Goal: Task Accomplishment & Management: Complete application form

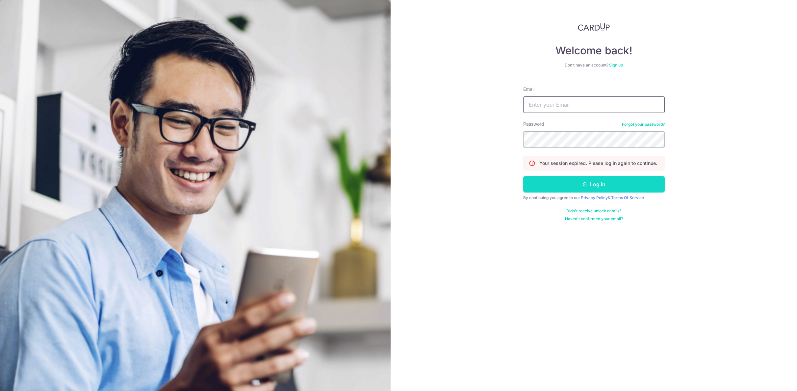
type input "[EMAIL_ADDRESS][DOMAIN_NAME]"
click at [600, 181] on button "Log in" at bounding box center [594, 184] width 142 height 16
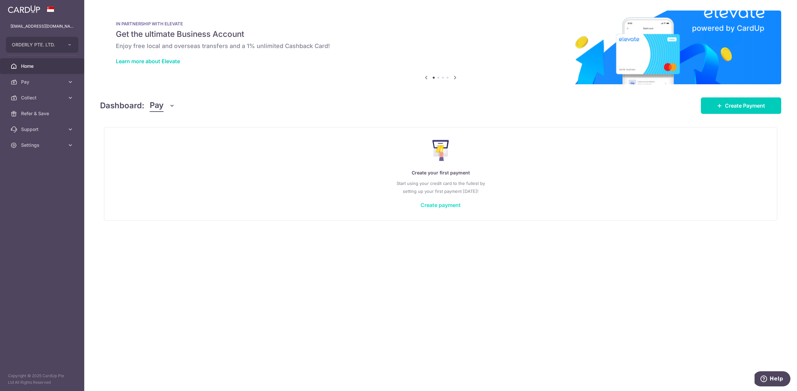
click at [443, 204] on link "Create payment" at bounding box center [441, 205] width 40 height 7
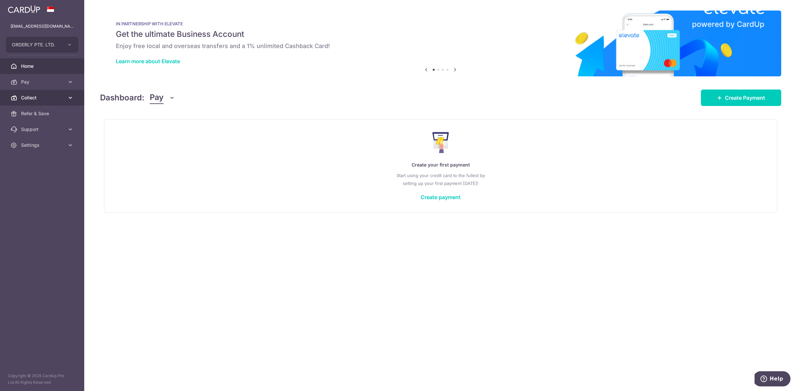
click at [64, 97] on span "Collect" at bounding box center [42, 97] width 43 height 7
click at [47, 113] on span "Dashboard" at bounding box center [42, 113] width 43 height 7
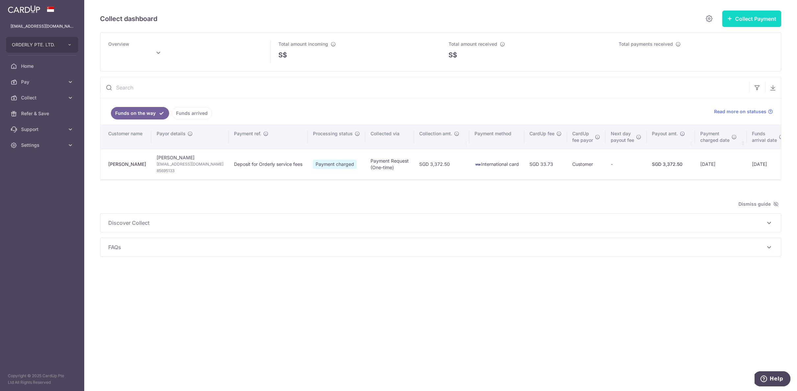
click at [741, 17] on button "Collect Payment" at bounding box center [752, 19] width 59 height 16
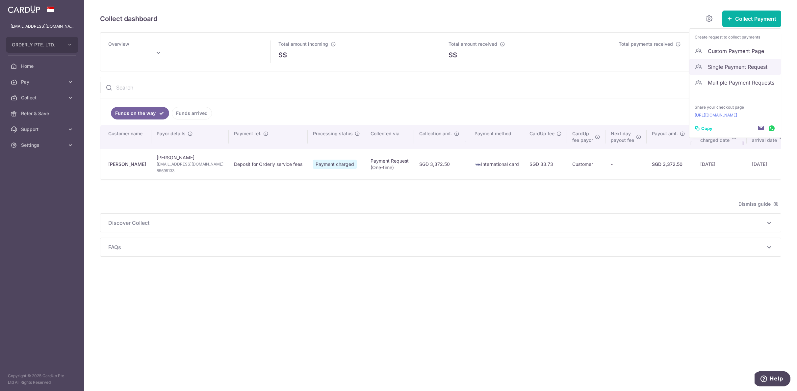
click at [726, 67] on span "Single Payment Request" at bounding box center [742, 67] width 68 height 8
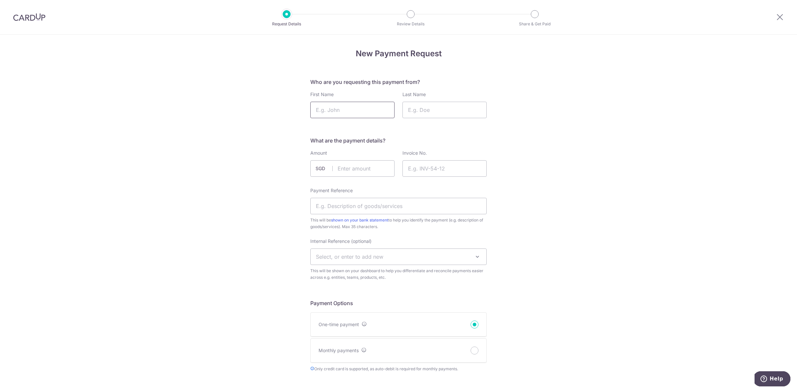
click at [371, 117] on input "First Name" at bounding box center [352, 110] width 84 height 16
type input "[PERSON_NAME]"
click at [437, 112] on input "Last Name" at bounding box center [445, 110] width 84 height 16
drag, startPoint x: 562, startPoint y: 114, endPoint x: 493, endPoint y: 115, distance: 68.2
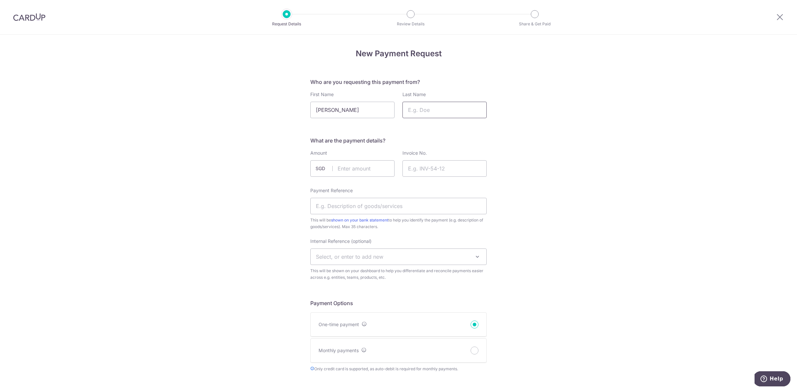
click at [459, 112] on input "Last Name" at bounding box center [445, 110] width 84 height 16
type input "[PERSON_NAME]"
click at [363, 166] on input "text" at bounding box center [352, 168] width 84 height 16
type input "240.00"
click at [430, 161] on input "Invoice No." at bounding box center [445, 168] width 84 height 16
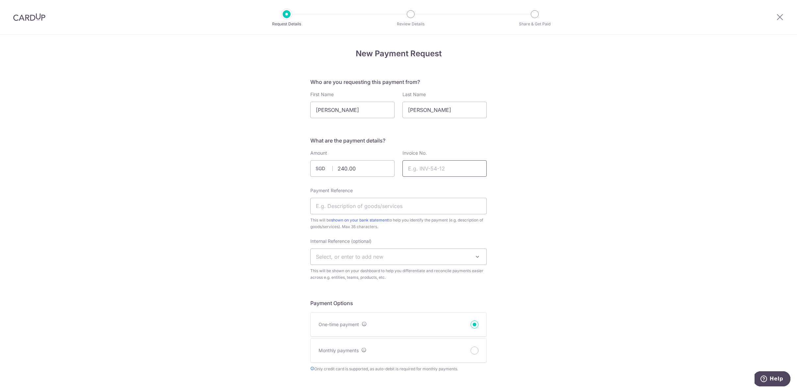
paste input "INV-0428"
type input "INV-0428"
click at [435, 204] on input "Payment Reference" at bounding box center [398, 206] width 176 height 16
type input "Deposit for Orderly service fees"
drag, startPoint x: 548, startPoint y: 255, endPoint x: 524, endPoint y: 257, distance: 23.7
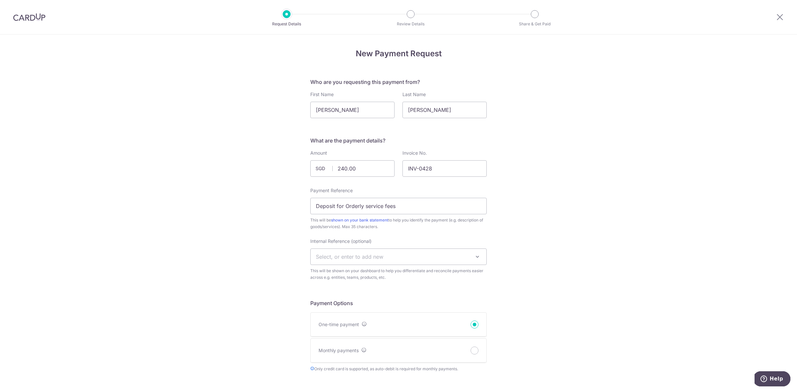
click at [454, 262] on span "Select, or enter to add new" at bounding box center [399, 257] width 176 height 16
type input "f"
type input "fran01"
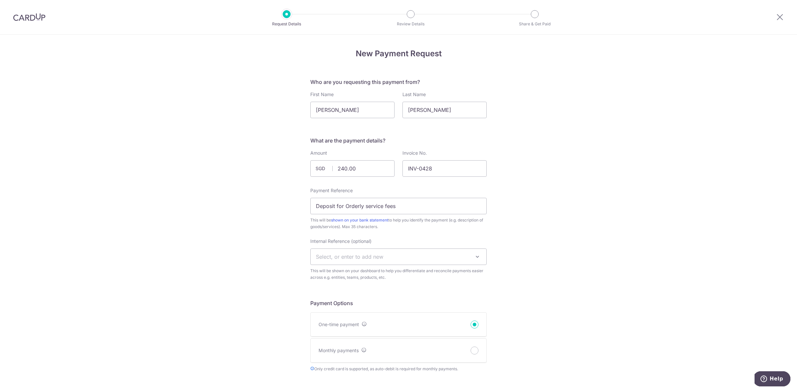
click at [416, 256] on span "Select, or enter to add new" at bounding box center [399, 257] width 176 height 16
type input "f"
type input "F"
type input "fran01"
select select "fran01"
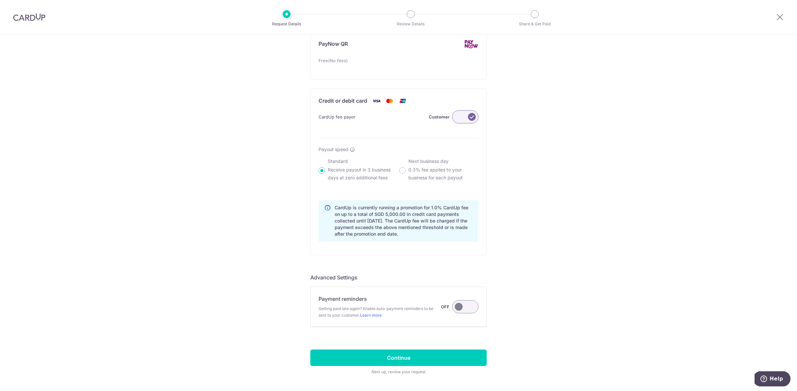
scroll to position [409, 0]
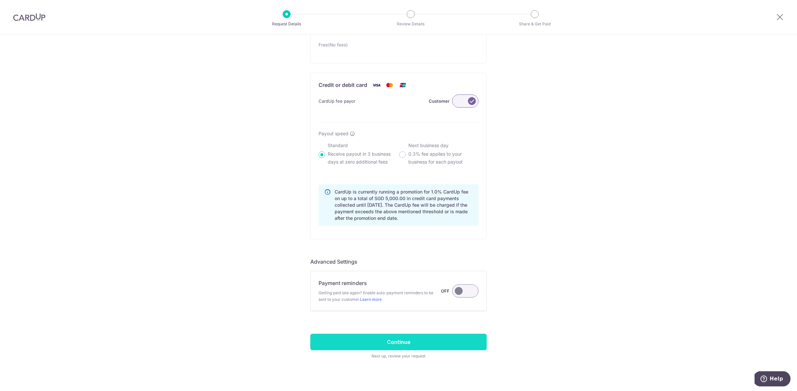
click at [394, 339] on input "Continue" at bounding box center [398, 342] width 176 height 16
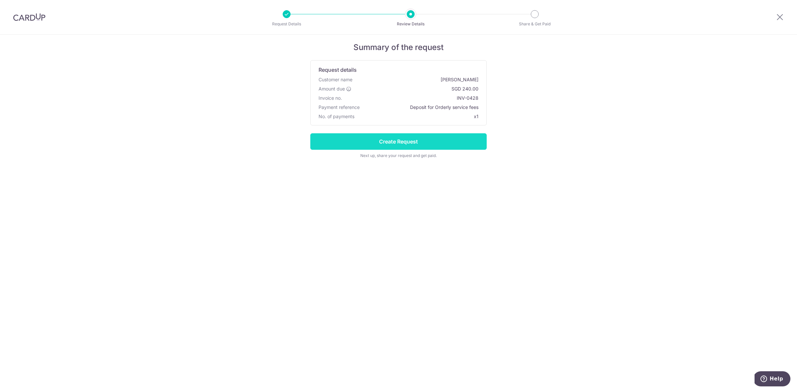
click at [405, 144] on input "Create Request" at bounding box center [398, 141] width 176 height 16
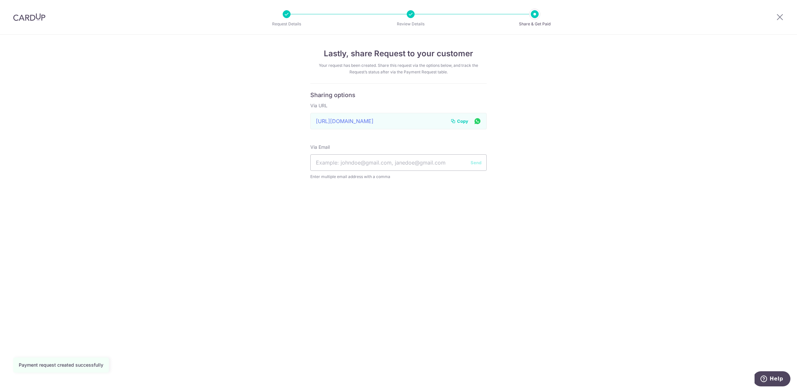
click at [463, 120] on span "Copy" at bounding box center [462, 121] width 11 height 7
